Goal: Task Accomplishment & Management: Use online tool/utility

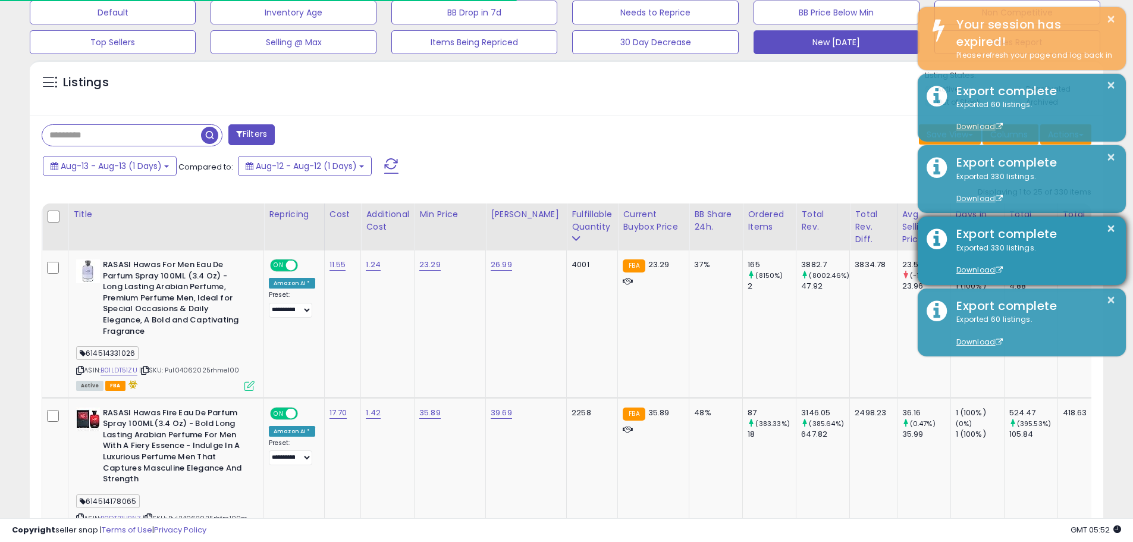
scroll to position [244, 623]
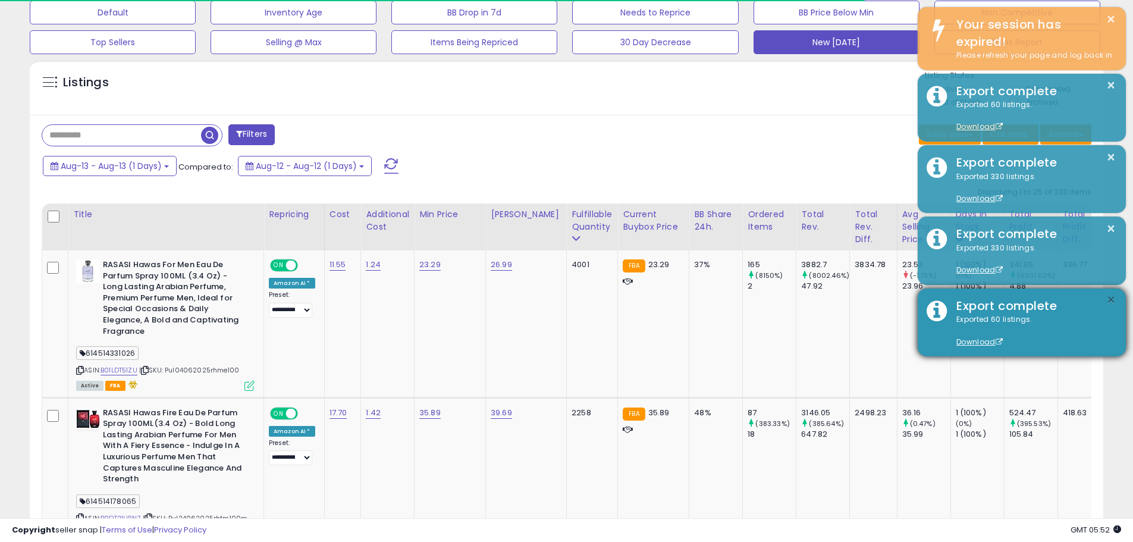
click at [1113, 298] on button "×" at bounding box center [1111, 300] width 10 height 15
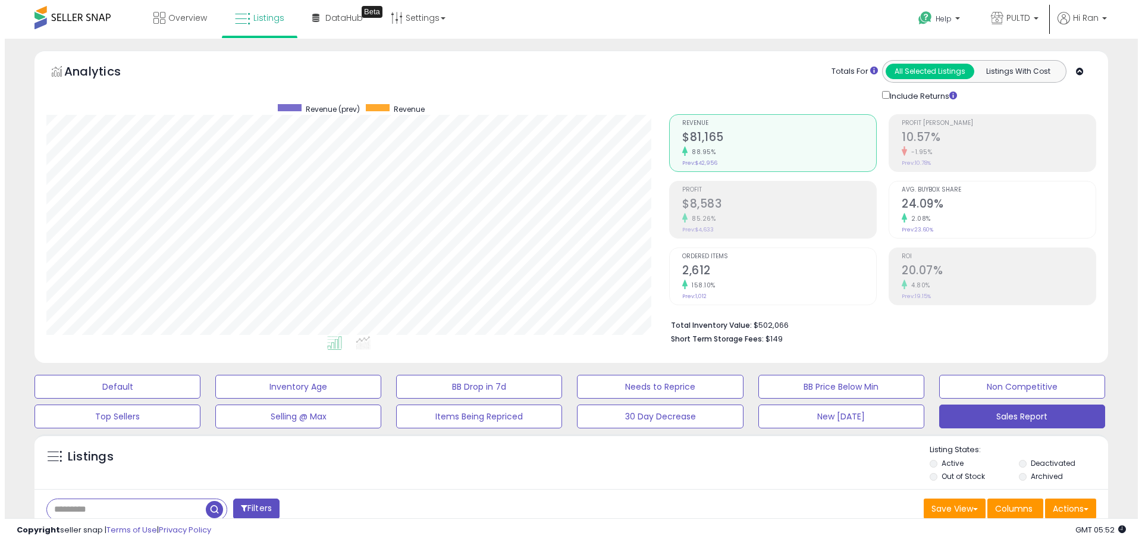
scroll to position [244, 623]
click at [780, 278] on h2 "2,612" at bounding box center [774, 271] width 194 height 16
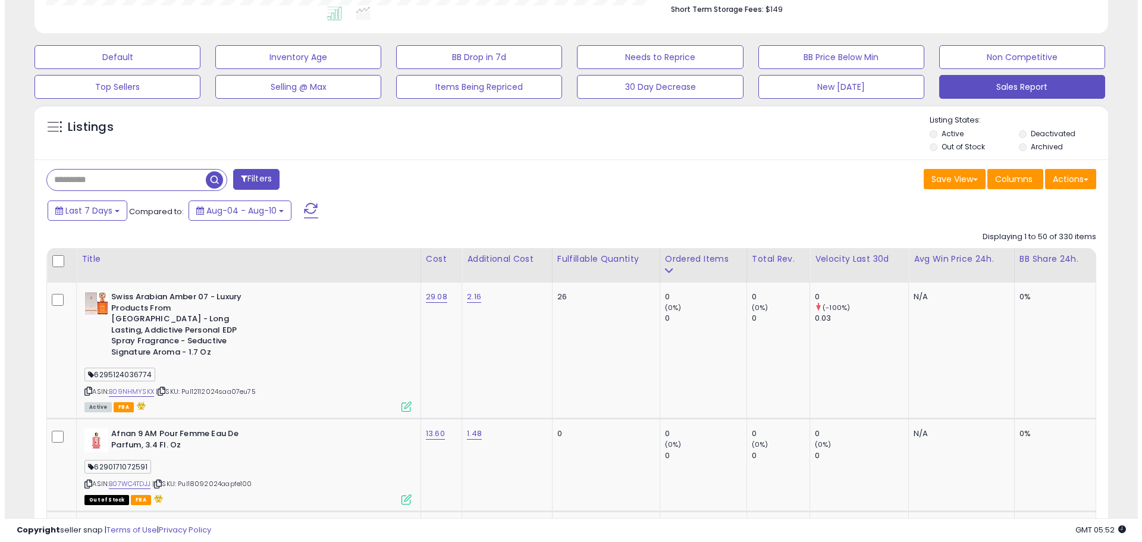
scroll to position [238, 0]
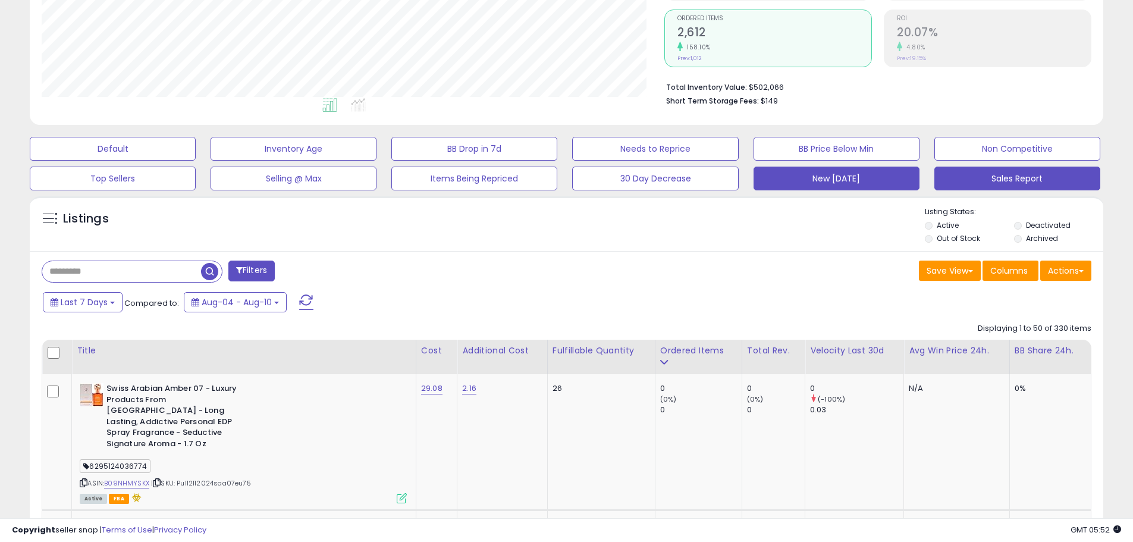
click at [196, 161] on button "New [DATE]" at bounding box center [113, 149] width 166 height 24
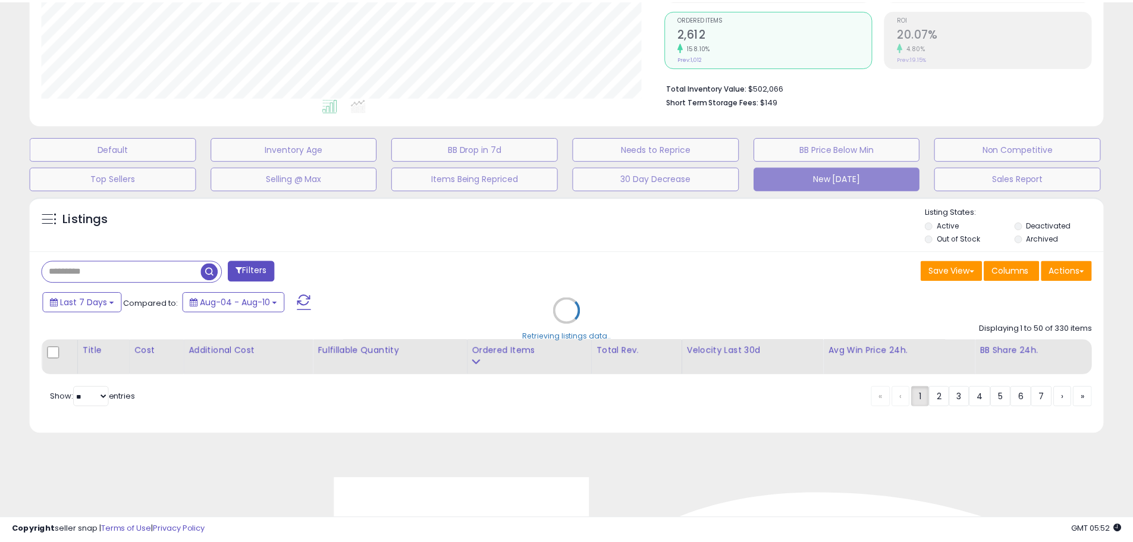
scroll to position [244, 628]
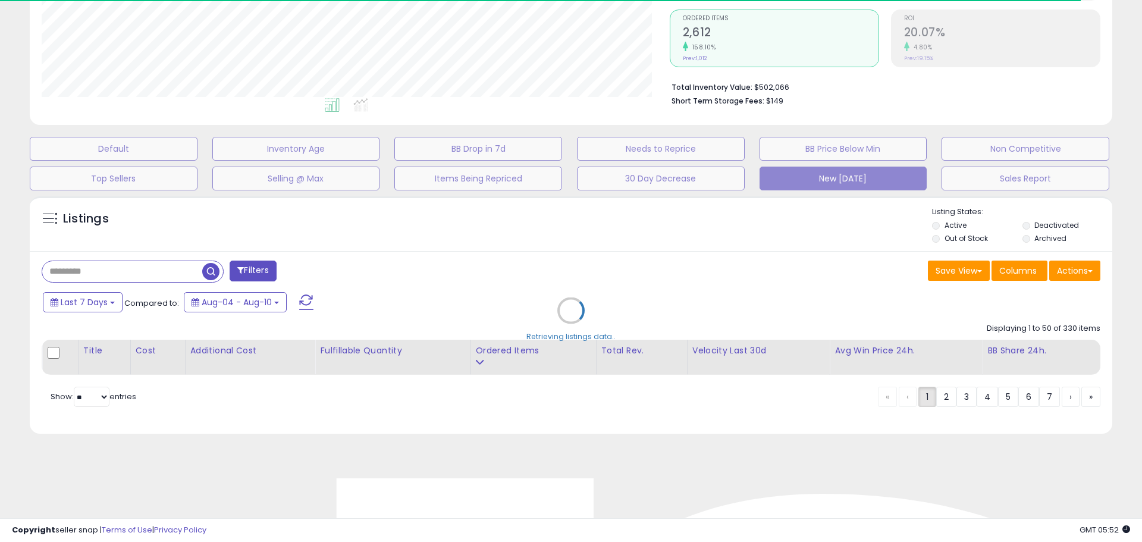
select select "**"
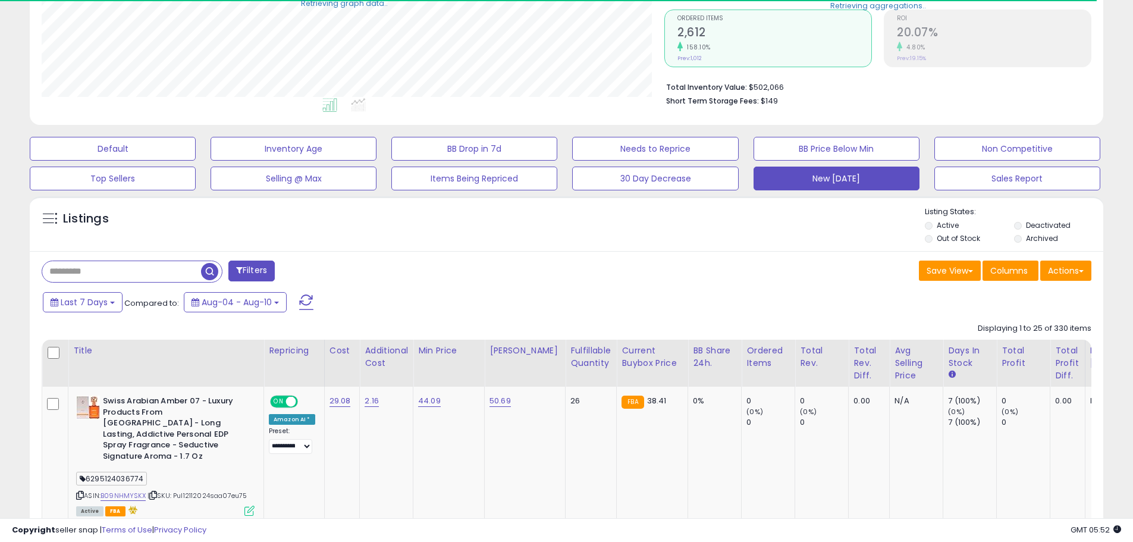
scroll to position [594357, 593978]
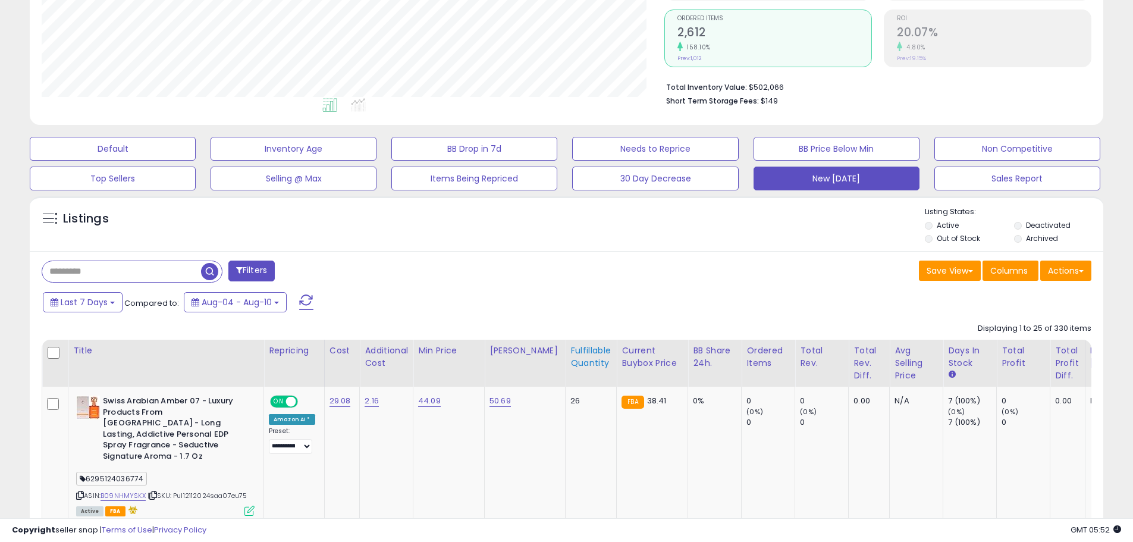
click at [589, 353] on div "Fulfillable Quantity" at bounding box center [590, 356] width 41 height 25
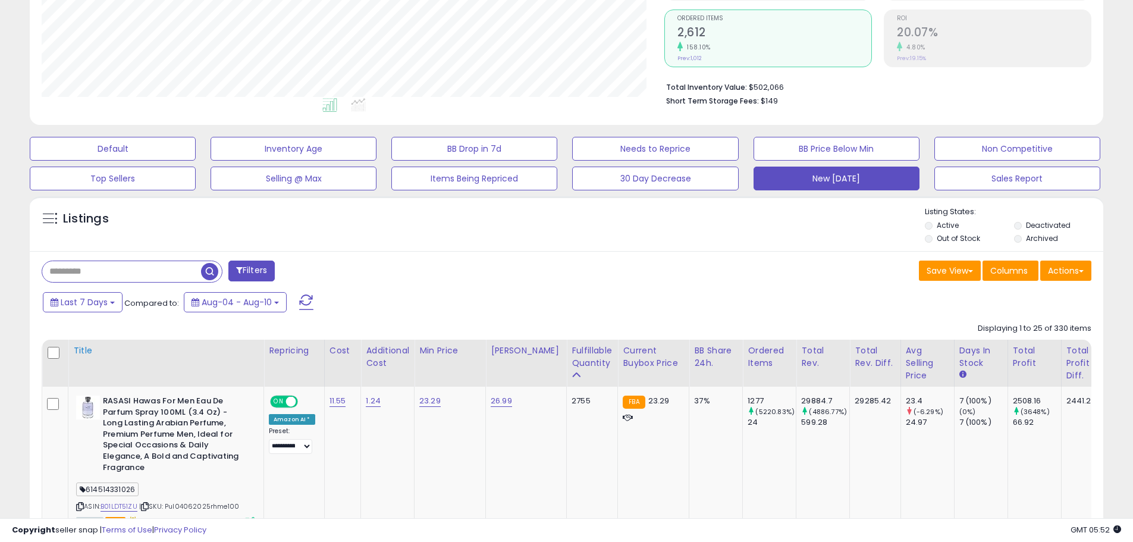
scroll to position [297, 0]
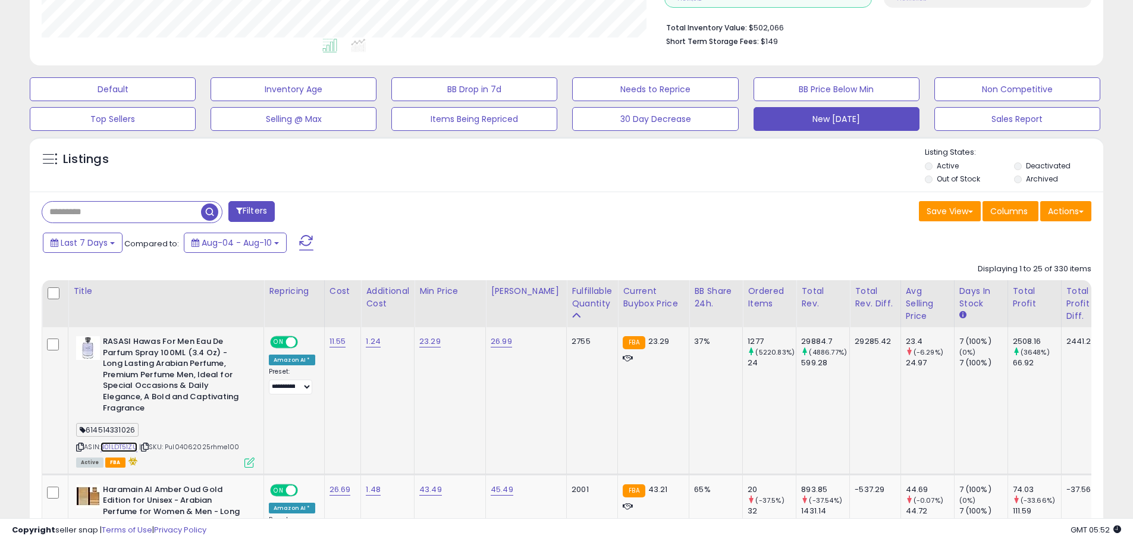
click at [121, 442] on link "B01LDT51ZU" at bounding box center [118, 447] width 37 height 10
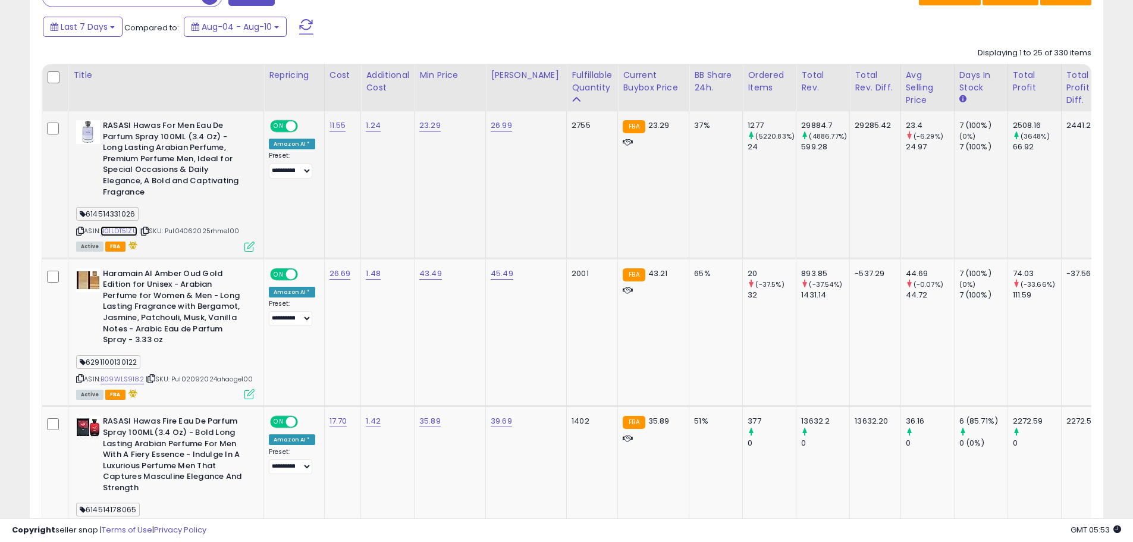
scroll to position [535, 0]
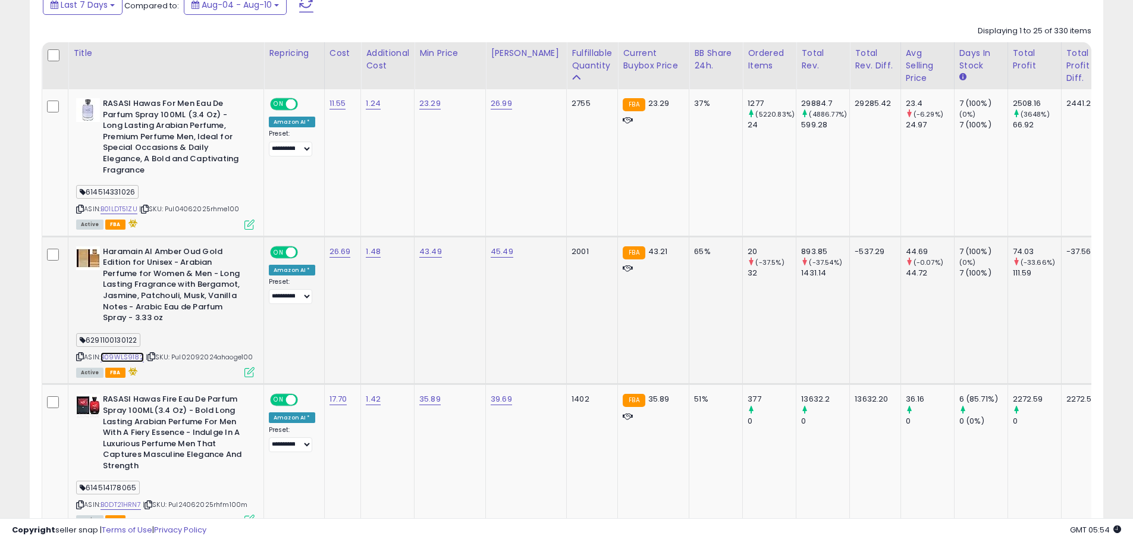
click at [114, 352] on link "B09WLS9182" at bounding box center [121, 357] width 43 height 10
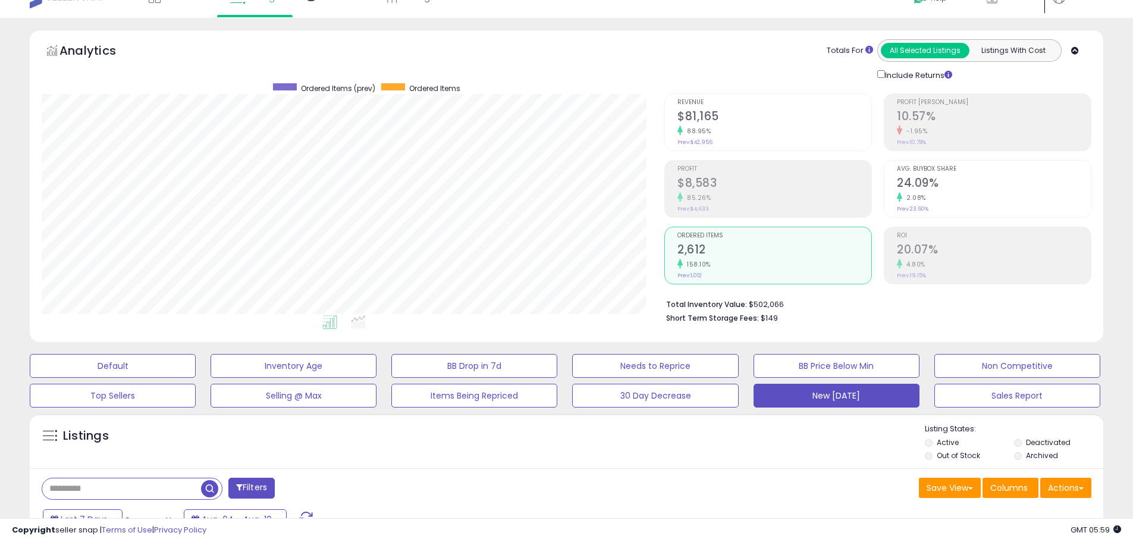
scroll to position [0, 0]
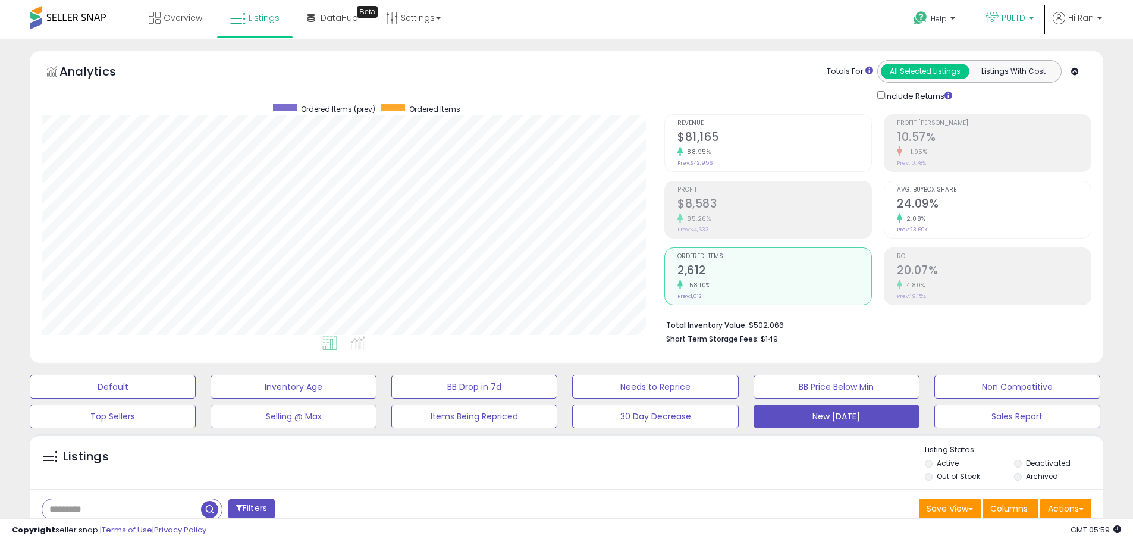
click at [1008, 12] on span "PULTD" at bounding box center [1013, 18] width 24 height 12
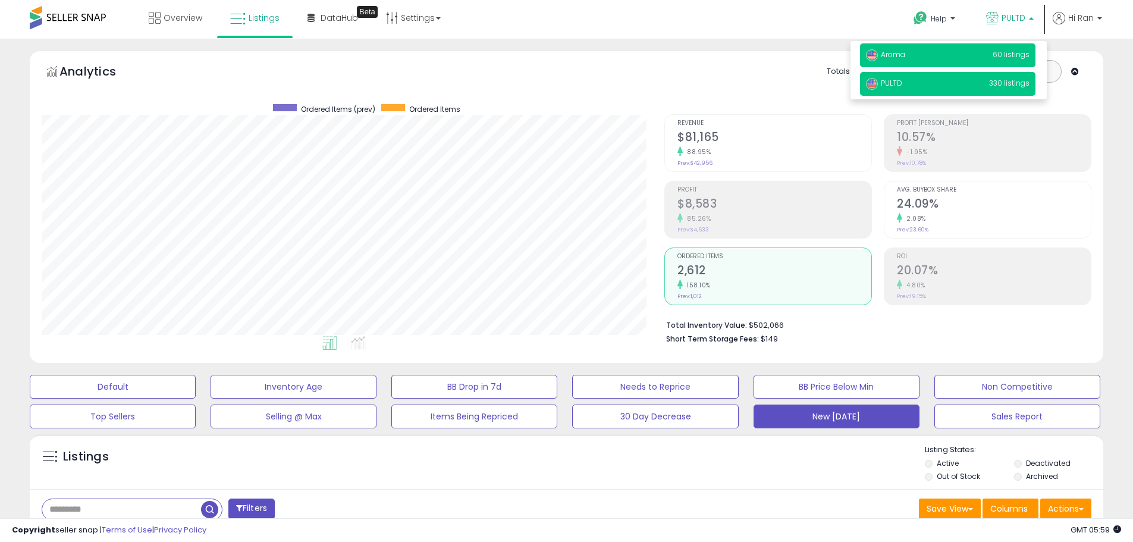
click at [984, 57] on p "Aroma 60 listings" at bounding box center [947, 55] width 175 height 24
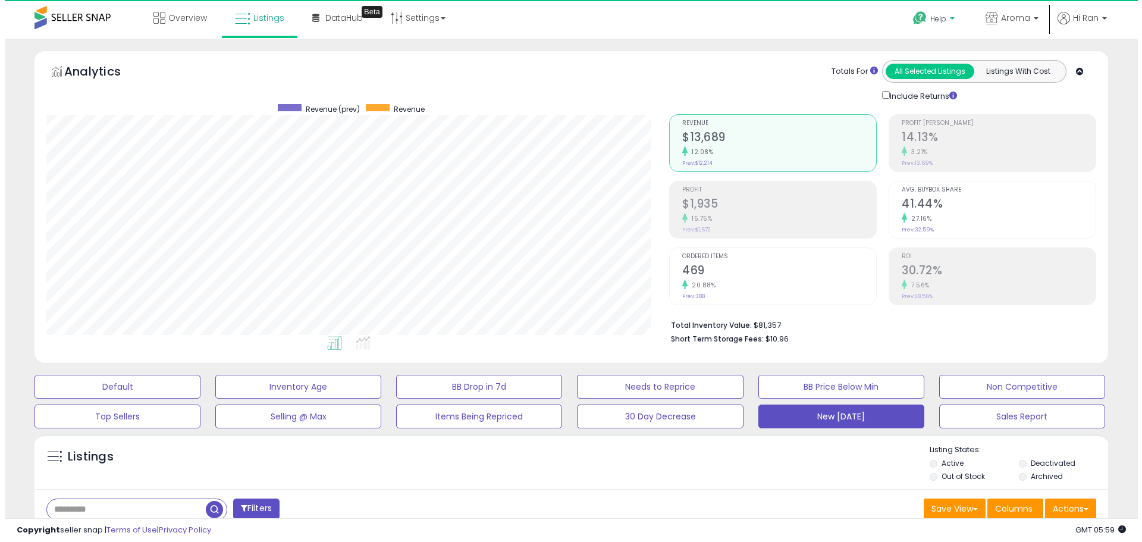
scroll to position [244, 623]
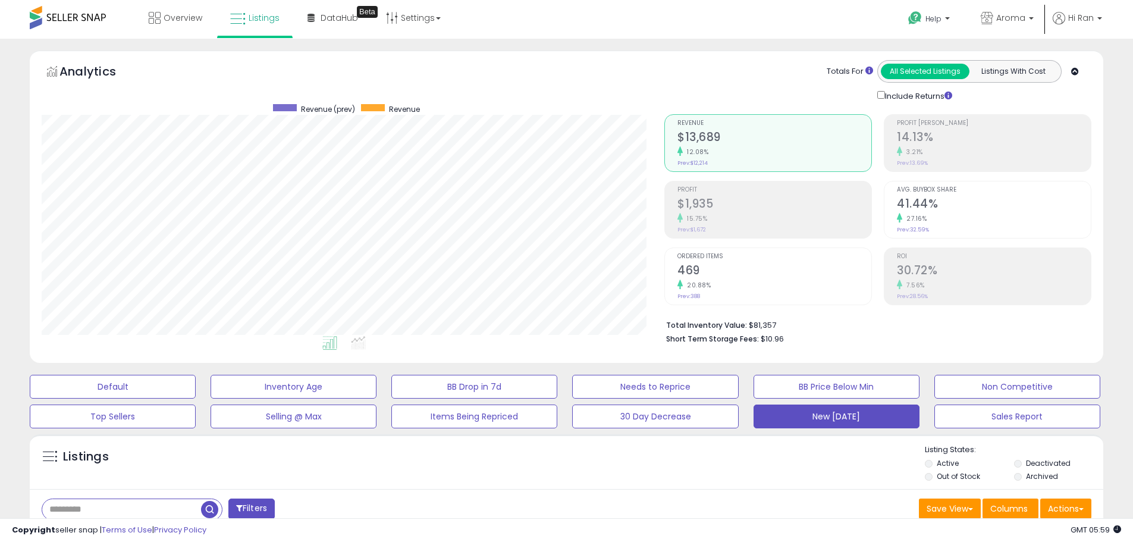
click at [766, 289] on div "20.88%" at bounding box center [774, 284] width 194 height 11
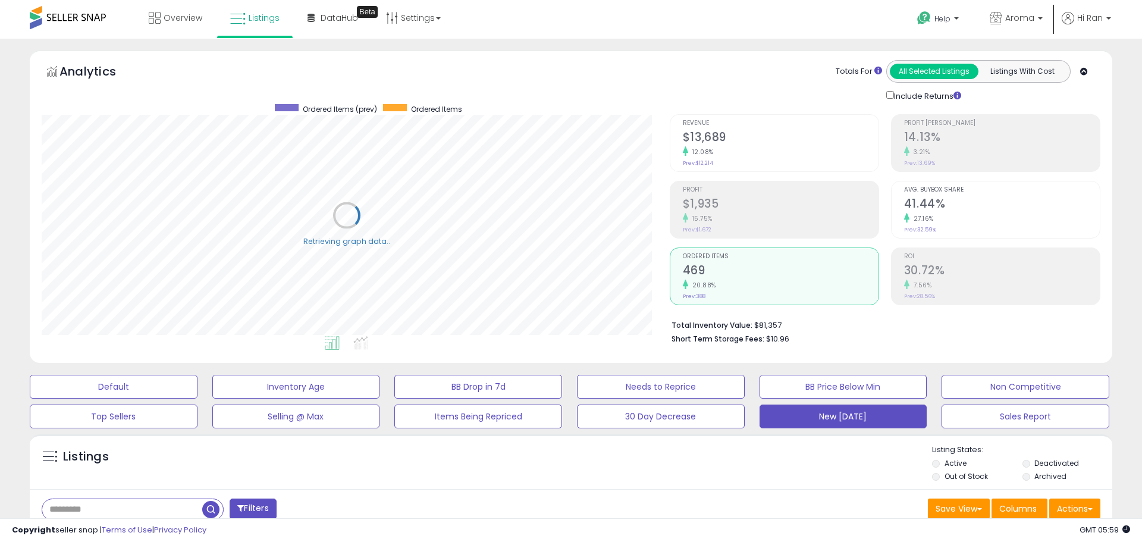
scroll to position [594357, 593978]
click at [755, 122] on span "Revenue" at bounding box center [774, 123] width 194 height 7
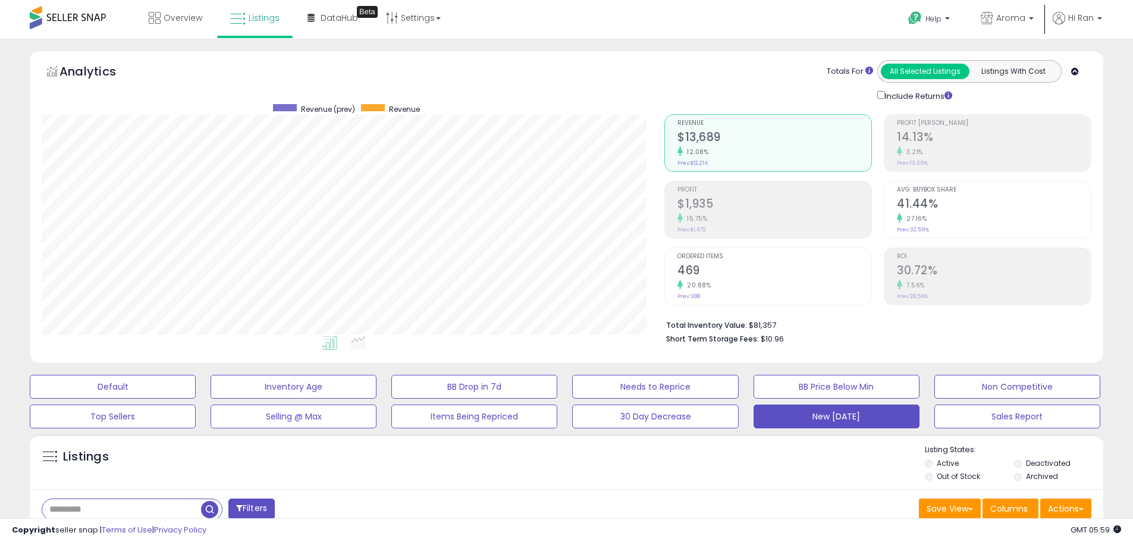
click at [746, 258] on span "Ordered Items" at bounding box center [774, 256] width 194 height 7
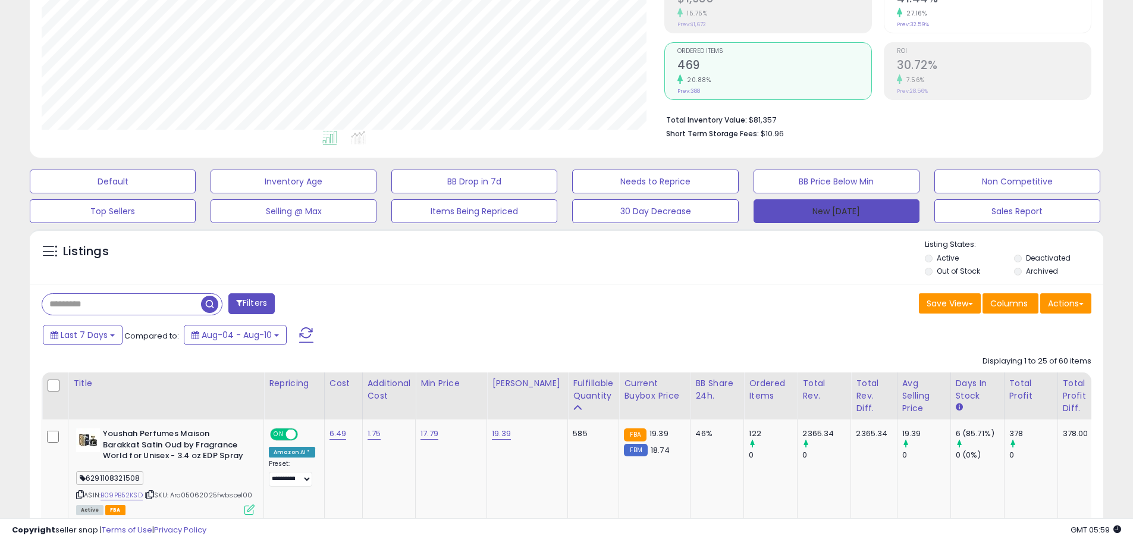
scroll to position [357, 0]
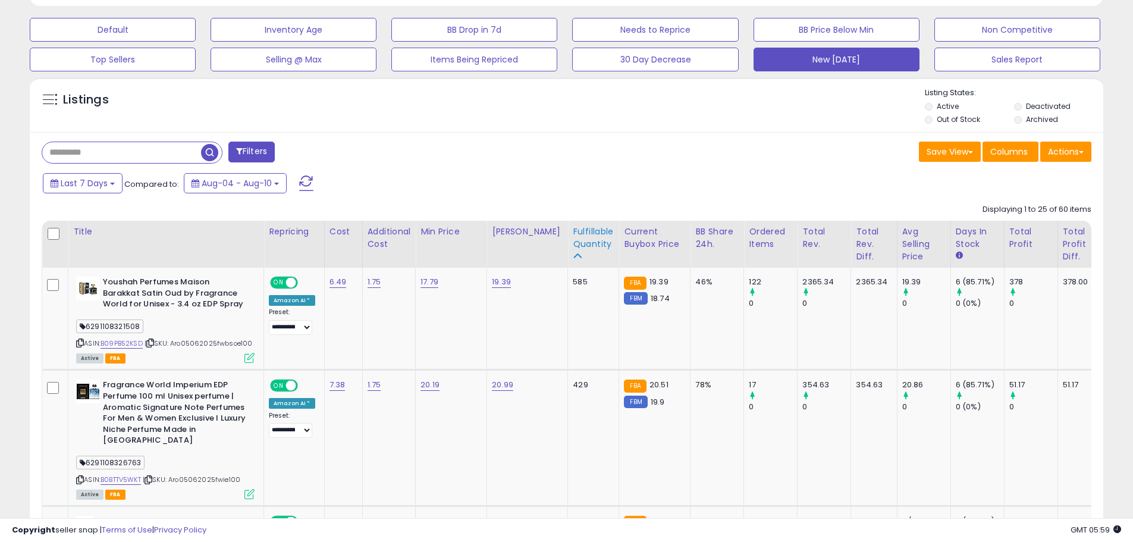
click at [591, 233] on div "Fulfillable Quantity" at bounding box center [593, 237] width 41 height 25
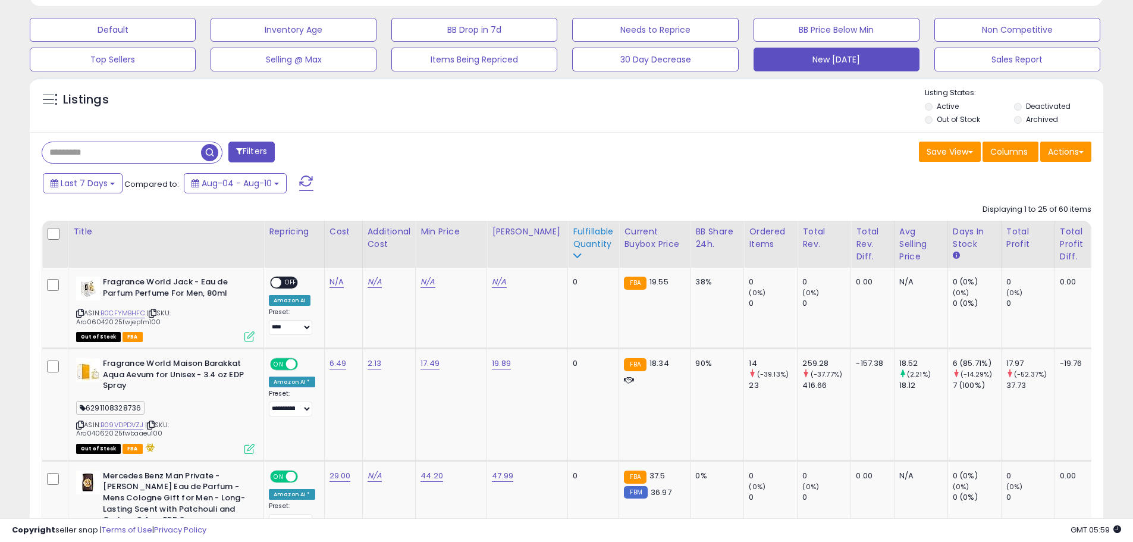
click at [577, 240] on div "Fulfillable Quantity" at bounding box center [593, 237] width 41 height 25
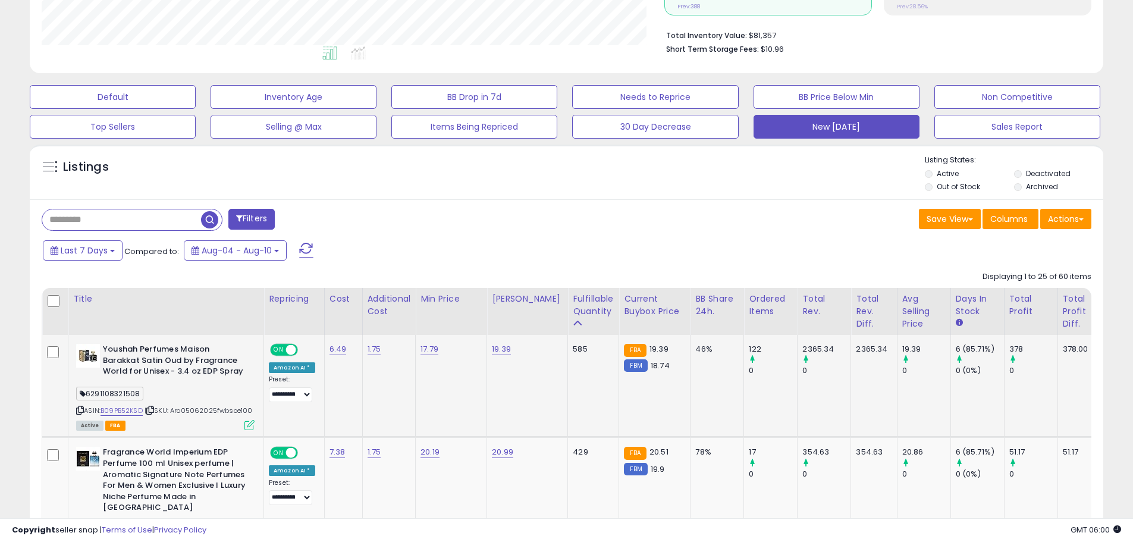
scroll to position [0, 0]
